Goal: Information Seeking & Learning: Learn about a topic

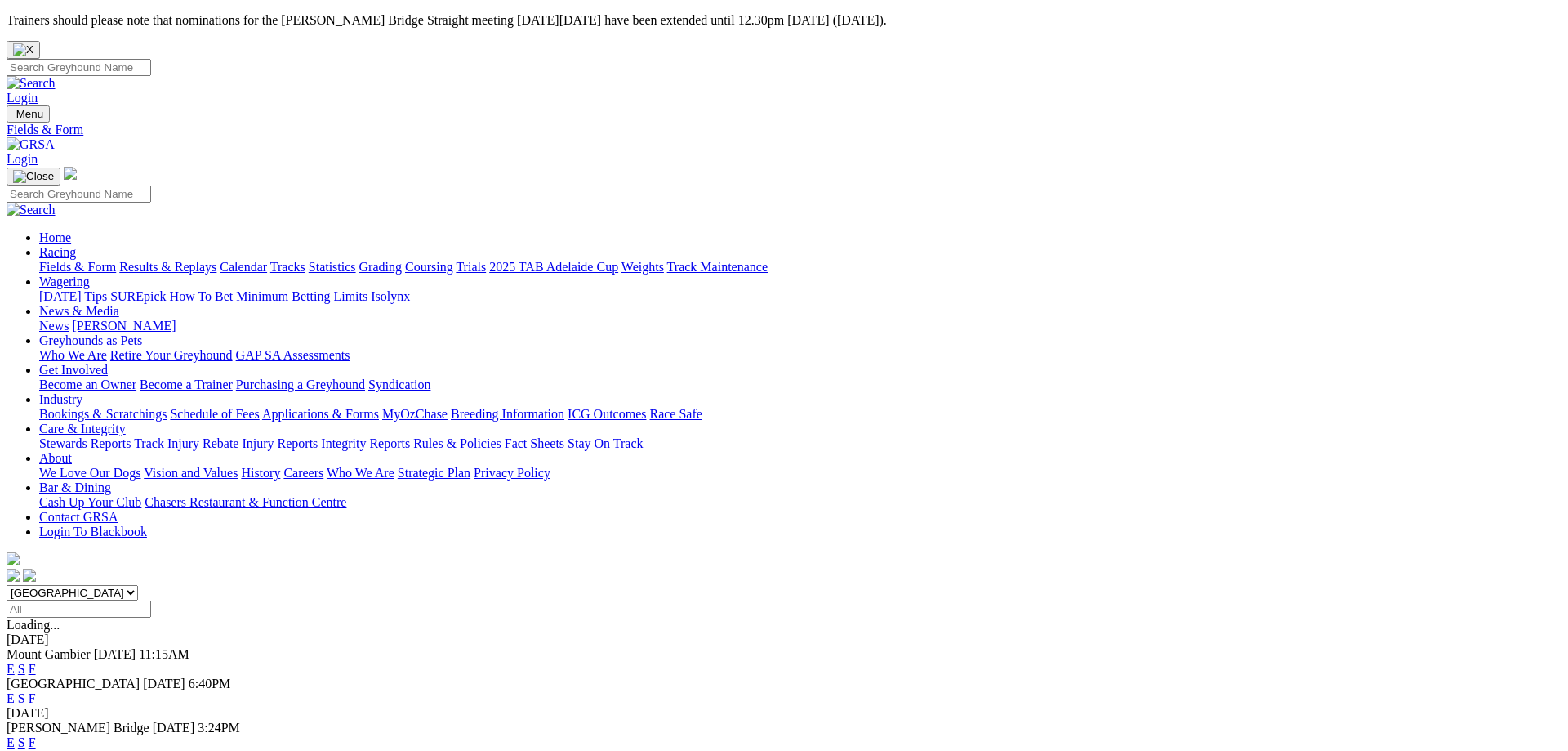
click at [36, 691] on link "F" at bounding box center [32, 697] width 8 height 14
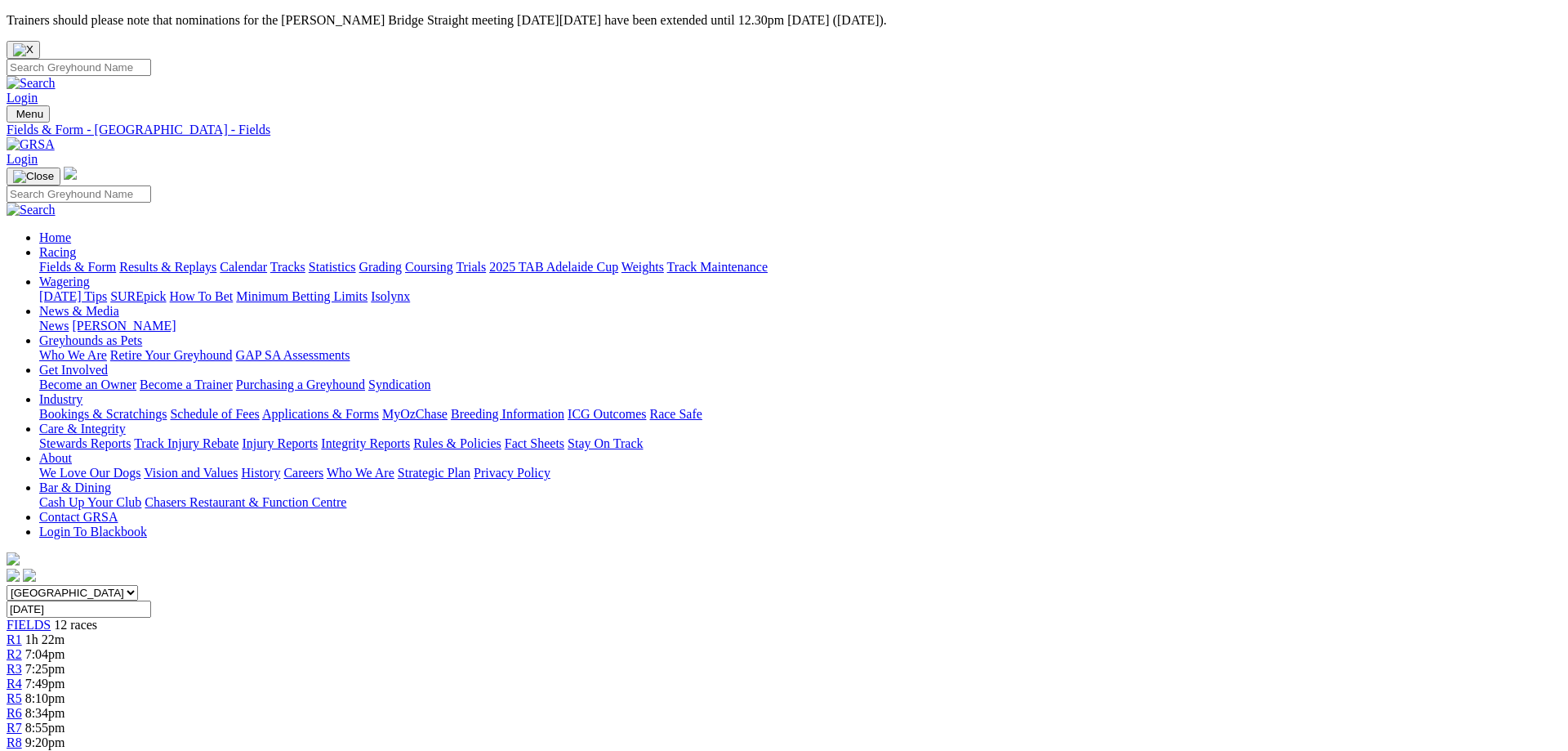
click at [116, 260] on link "Fields & Form" at bounding box center [78, 267] width 77 height 14
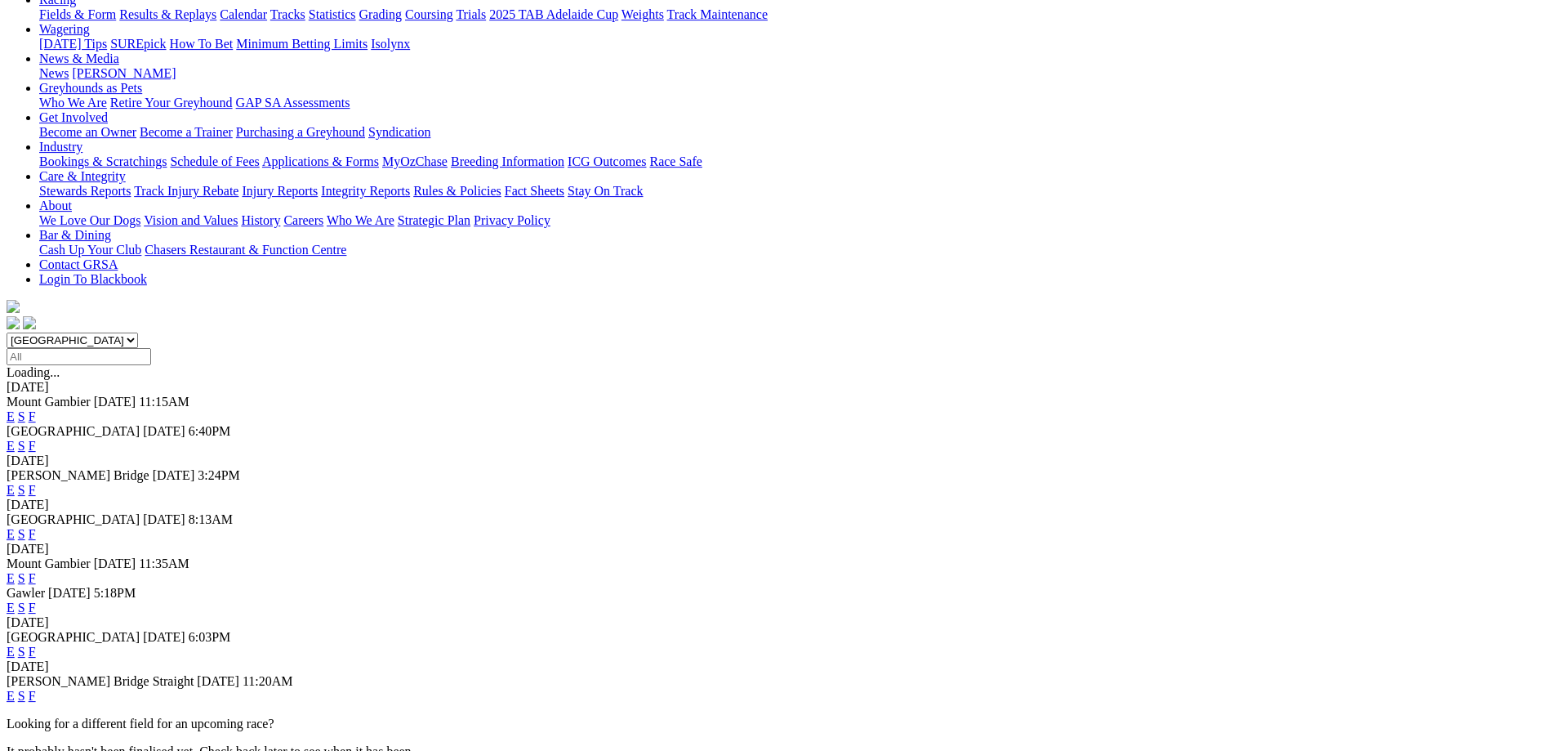
scroll to position [333, 0]
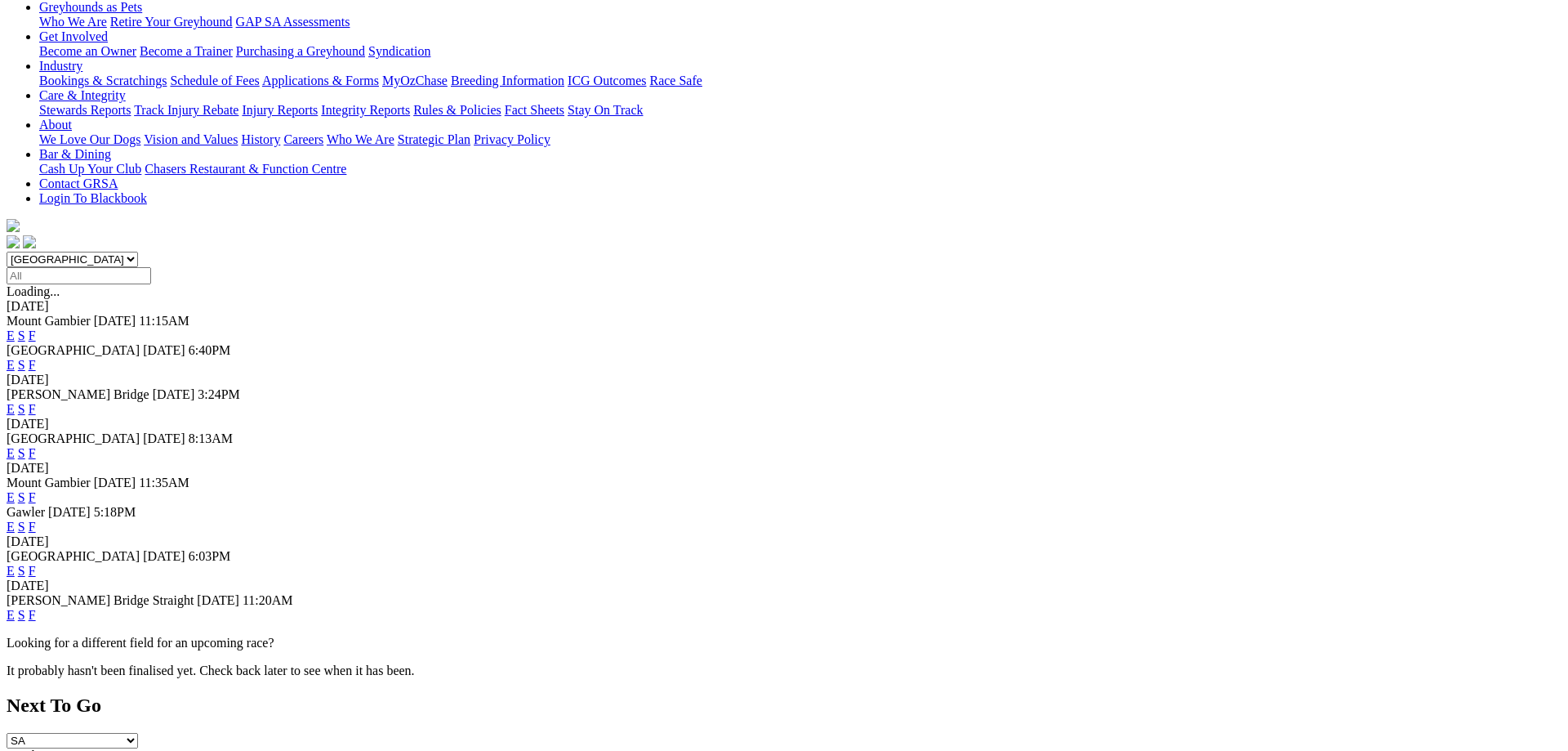
click at [36, 564] on link "F" at bounding box center [32, 571] width 8 height 14
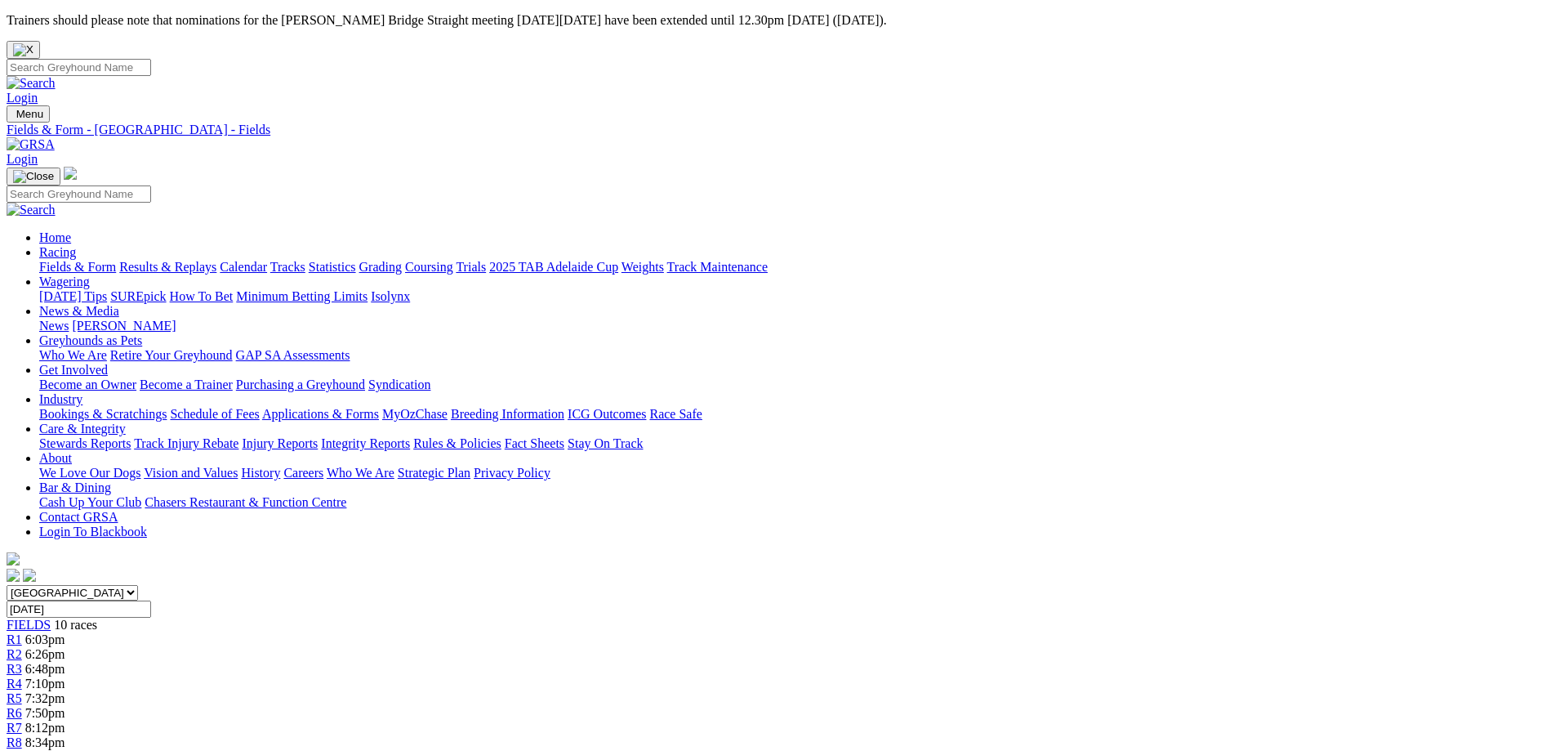
click at [116, 260] on link "Fields & Form" at bounding box center [78, 267] width 77 height 14
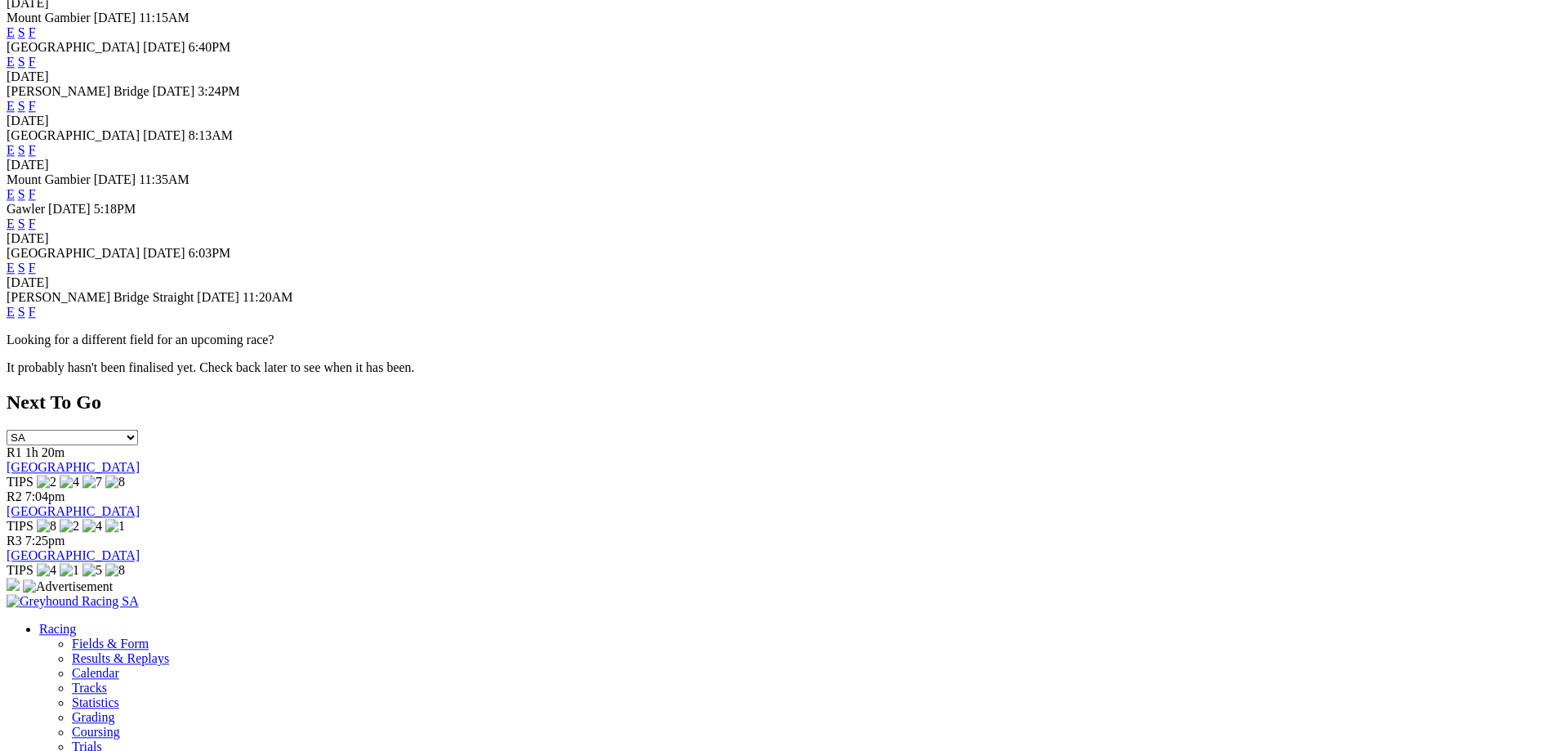
scroll to position [667, 0]
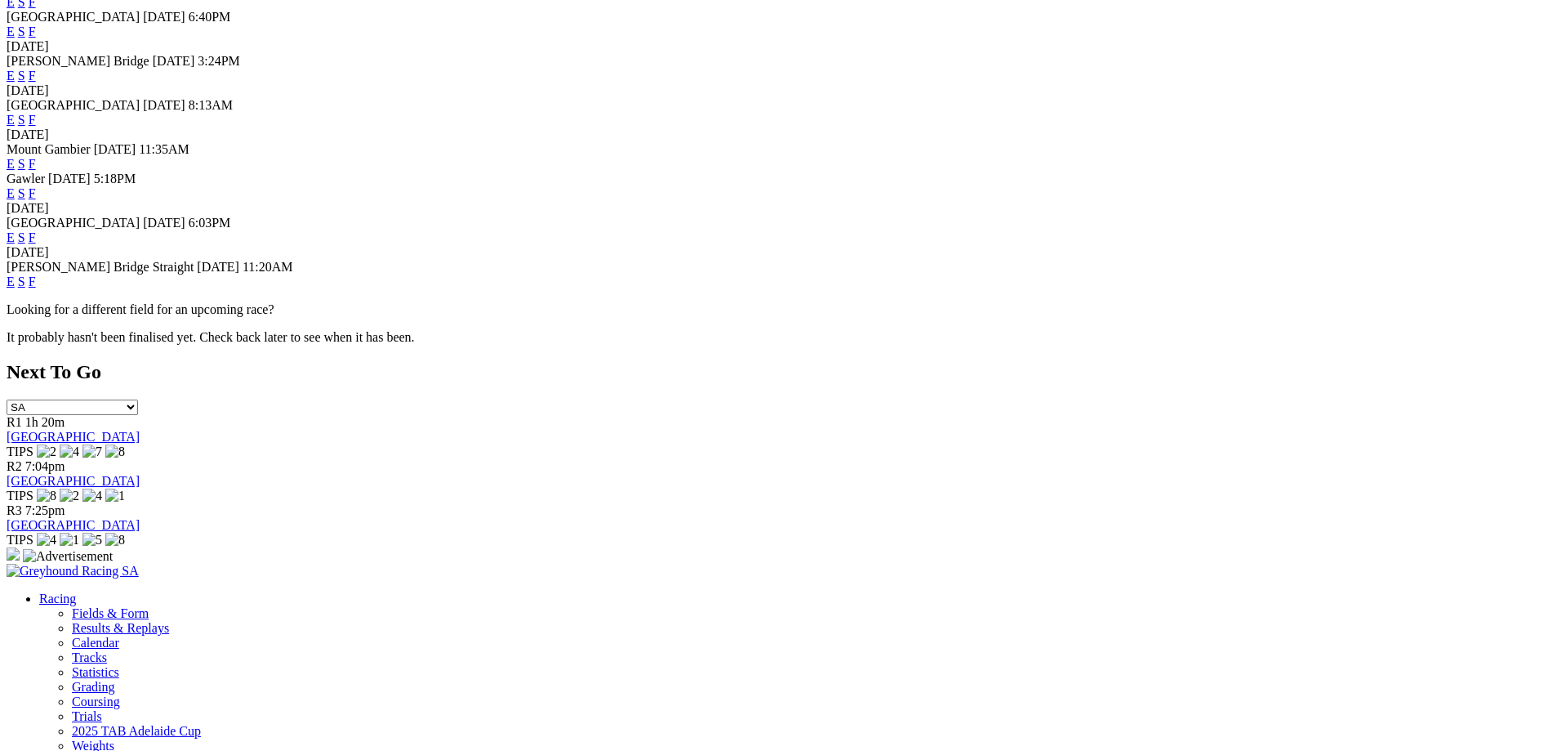
click at [36, 275] on link "F" at bounding box center [32, 282] width 8 height 14
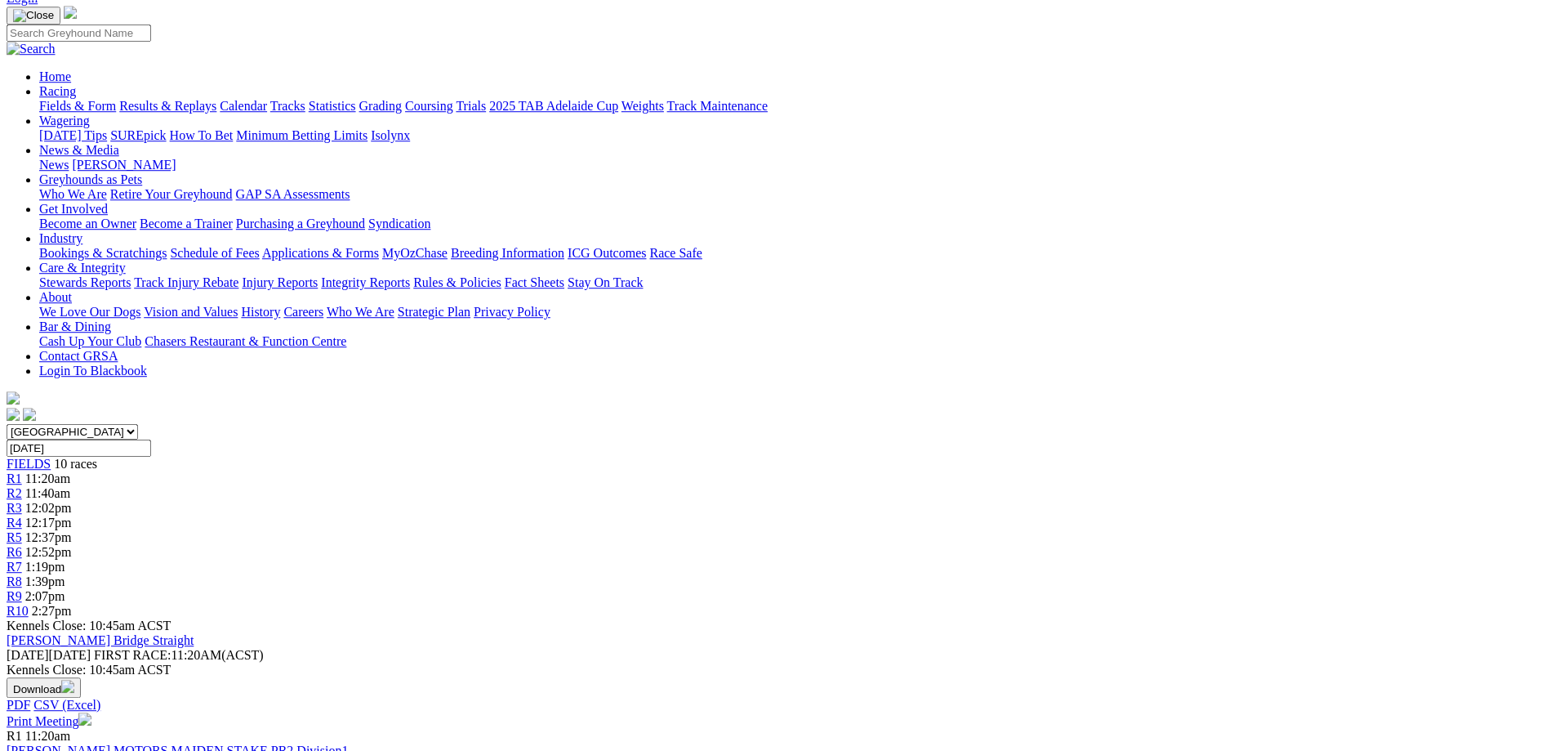
scroll to position [167, 0]
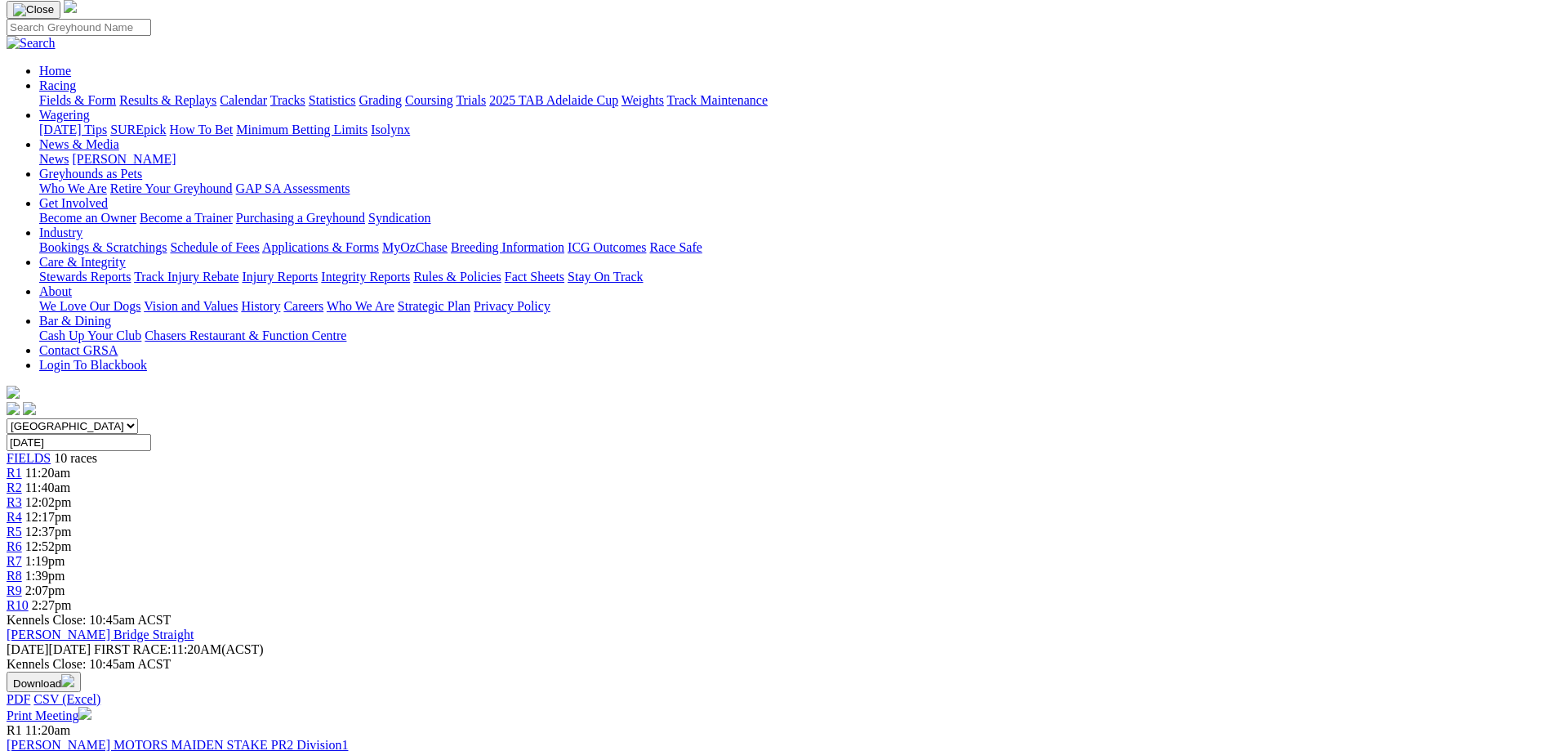
click at [23, 481] on link "R2" at bounding box center [14, 487] width 16 height 14
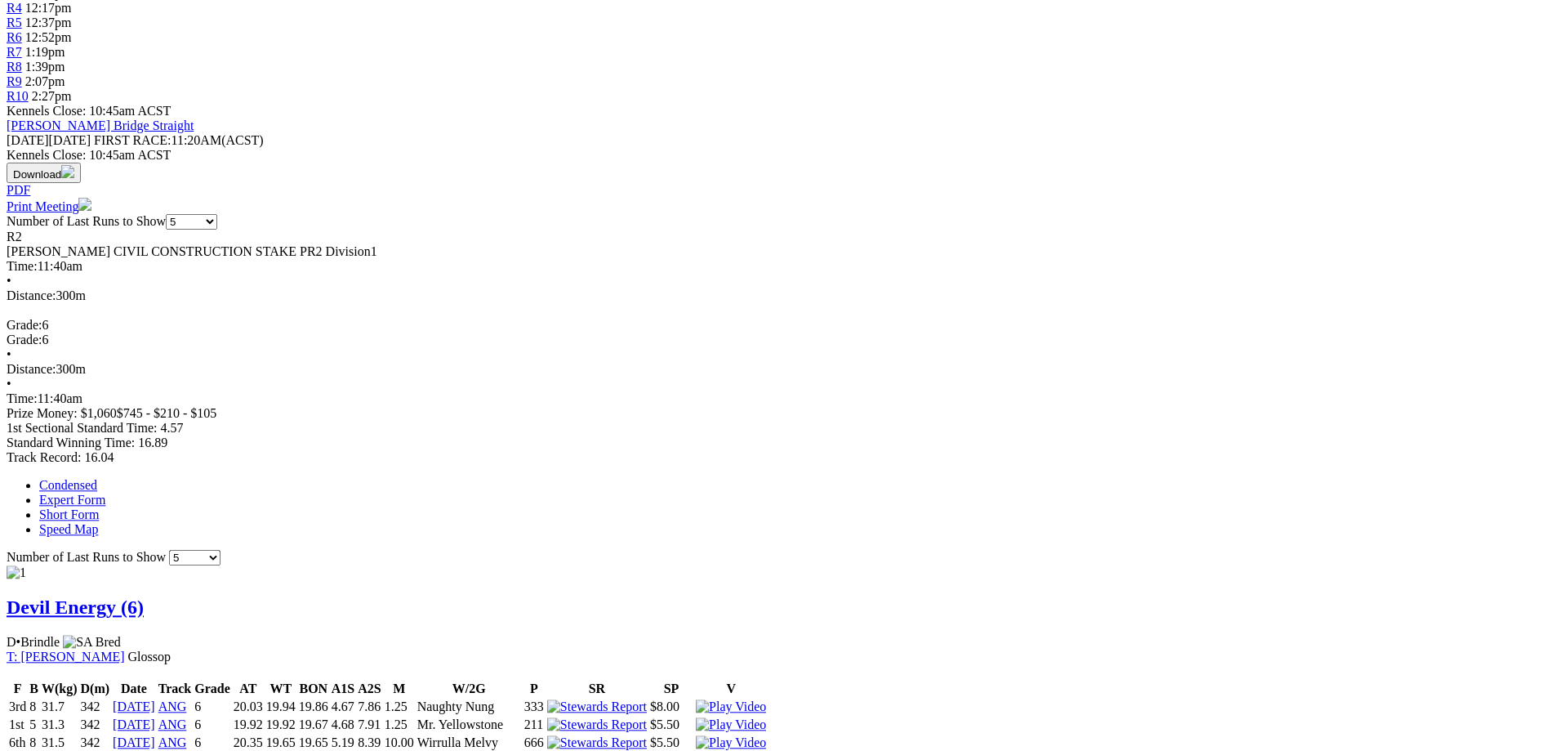
scroll to position [750, 0]
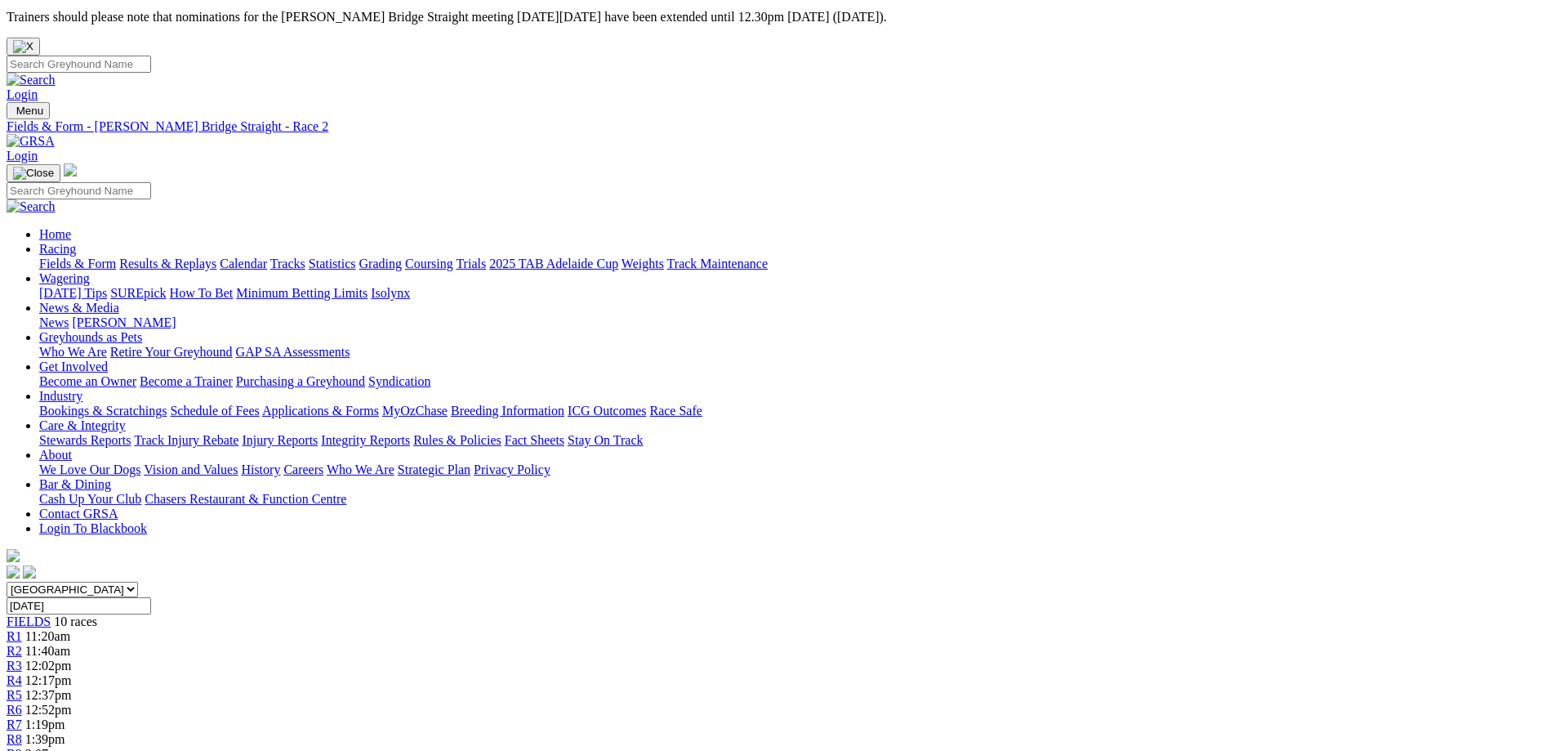
scroll to position [0, 0]
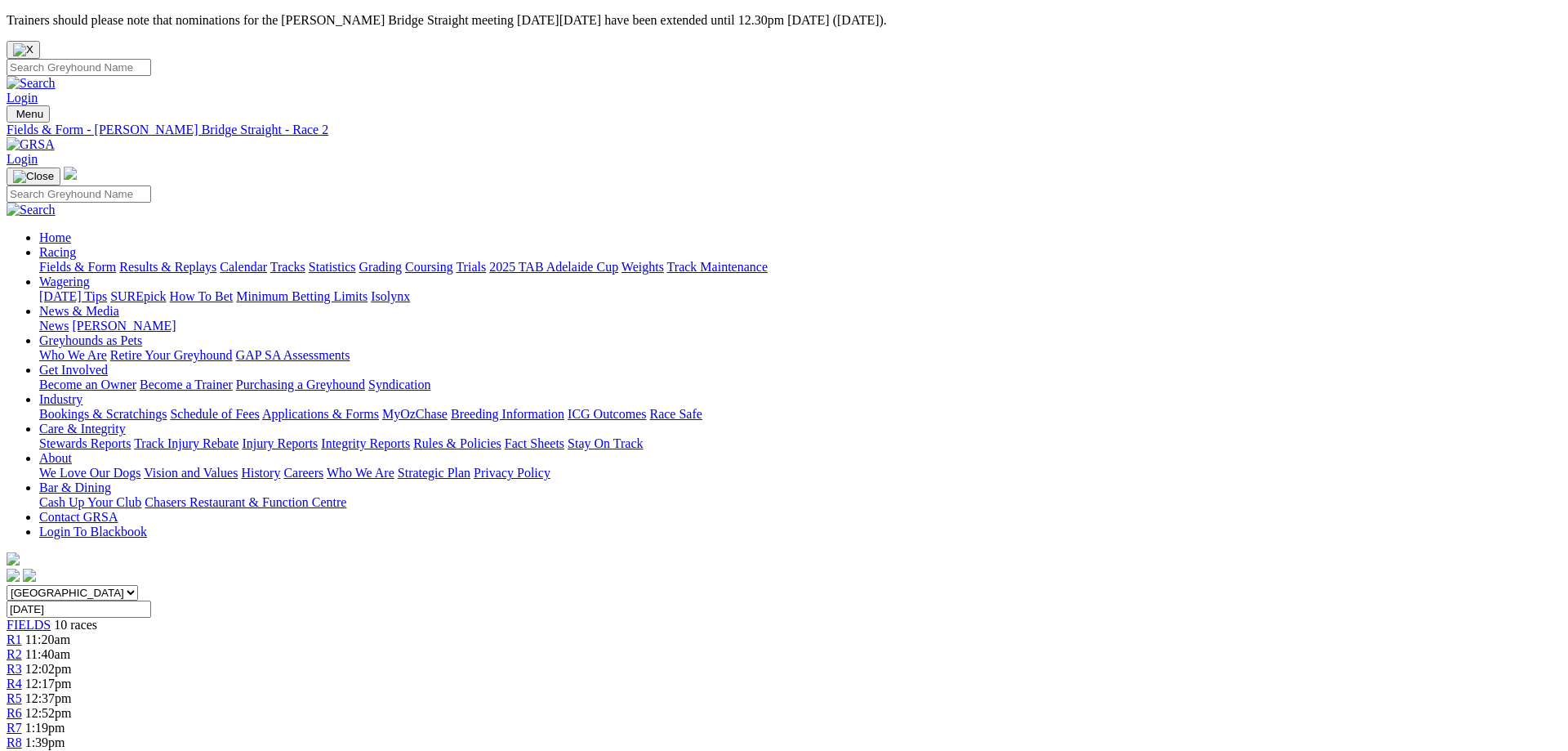
click at [51, 618] on span "FIELDS" at bounding box center [28, 624] width 44 height 14
click at [453, 260] on link "Coursing" at bounding box center [429, 267] width 48 height 14
